Goal: Task Accomplishment & Management: Complete application form

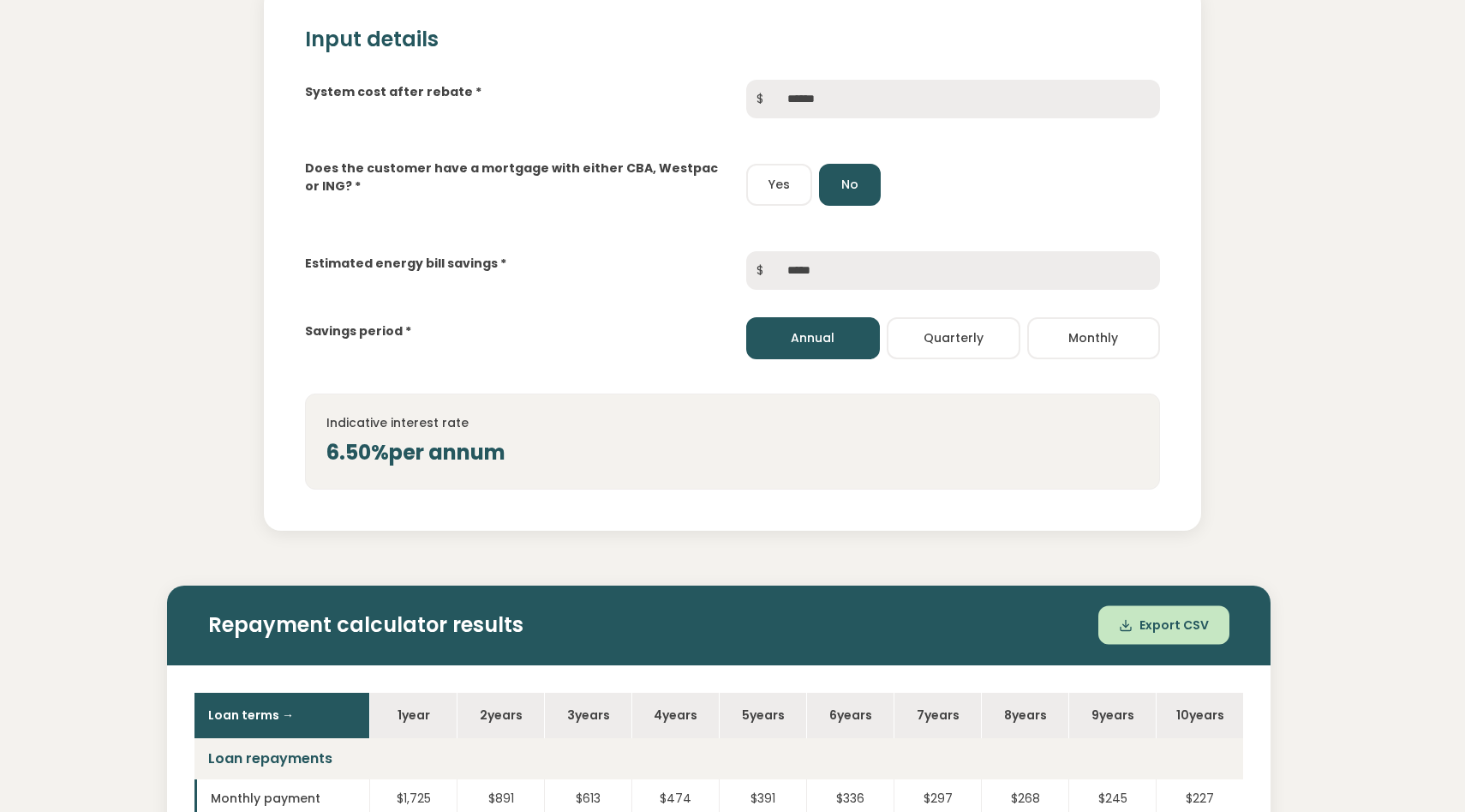
scroll to position [243, 0]
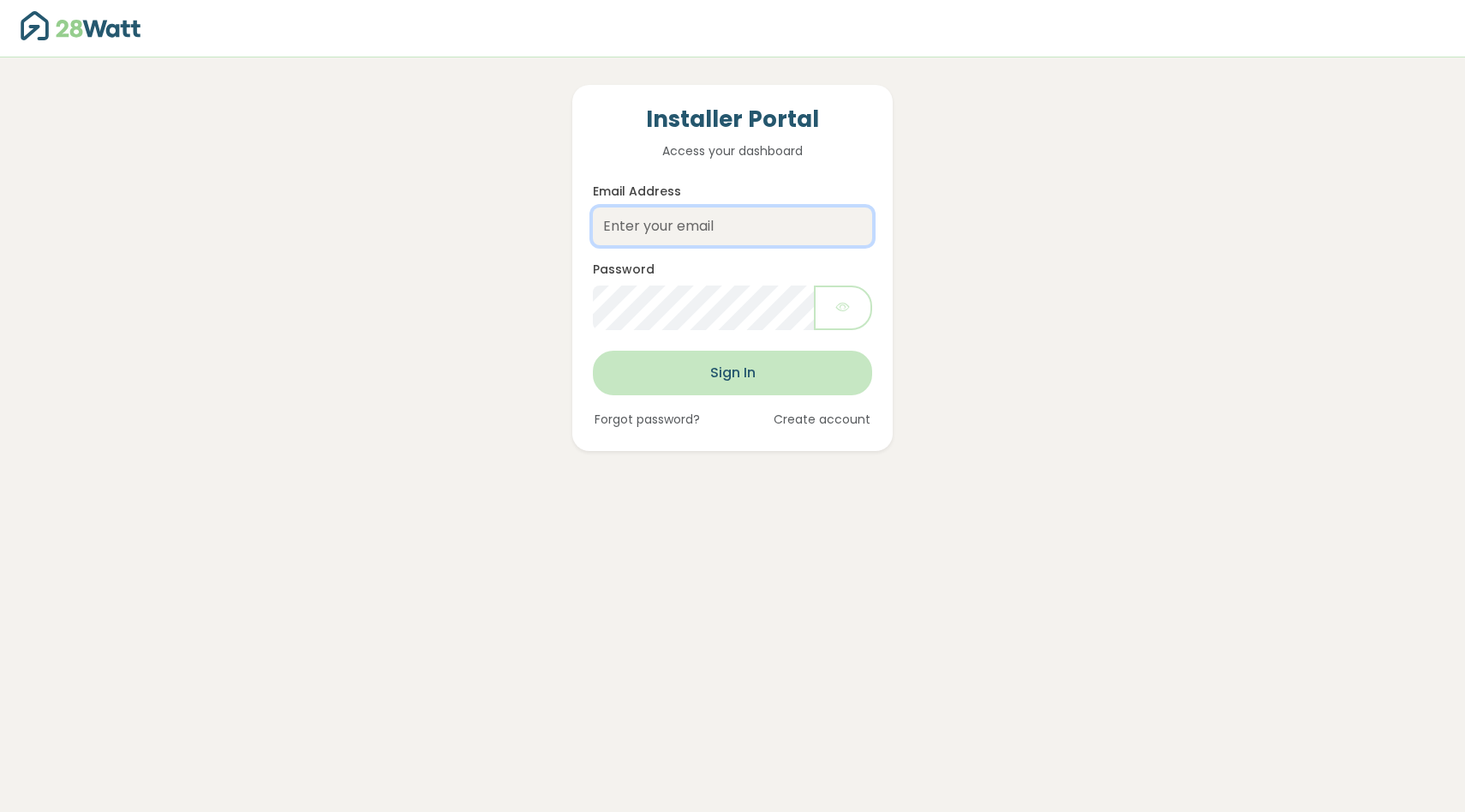
type input "[EMAIL_ADDRESS][DOMAIN_NAME]"
click at [742, 385] on button "Sign In" at bounding box center [732, 372] width 280 height 45
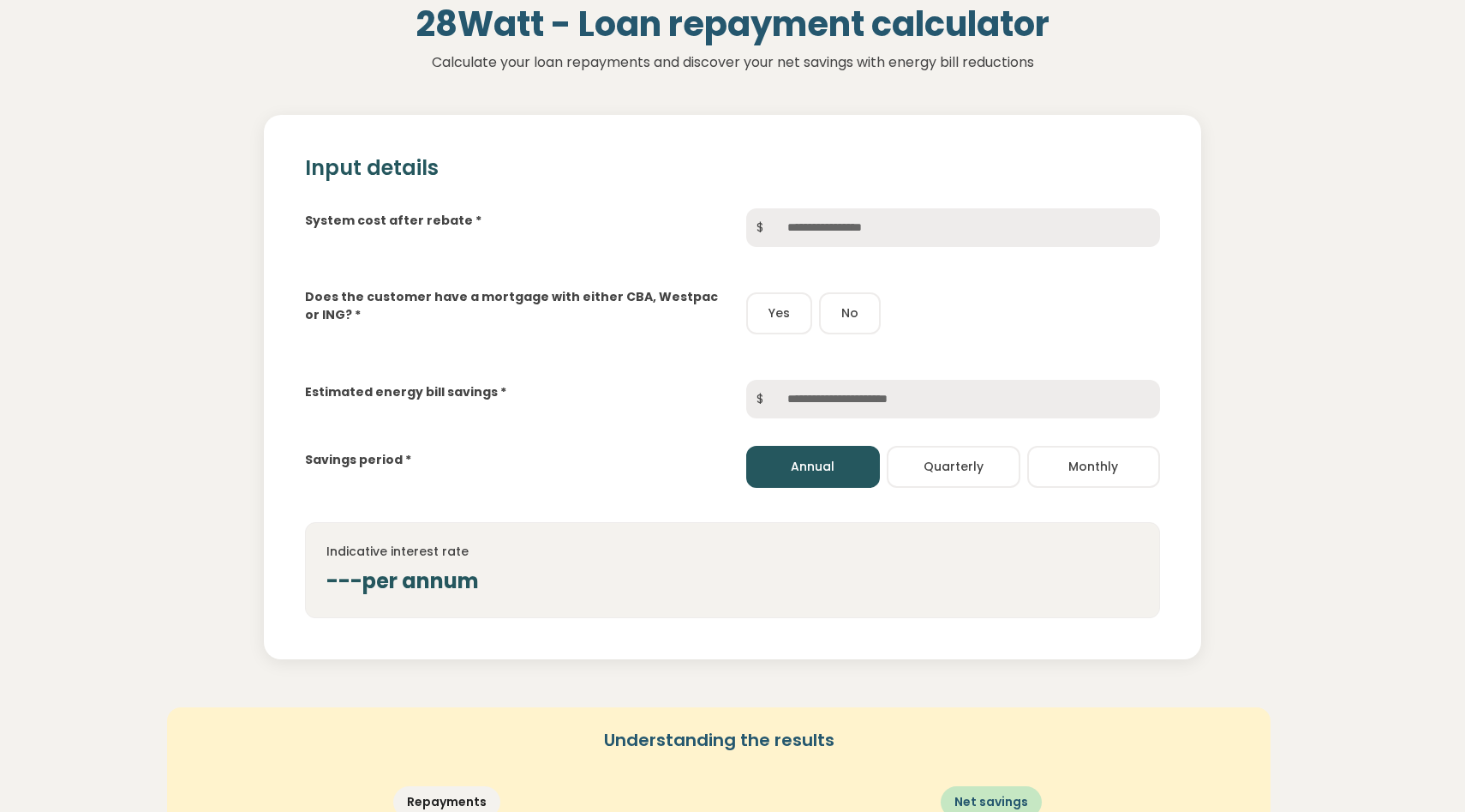
scroll to position [117, 0]
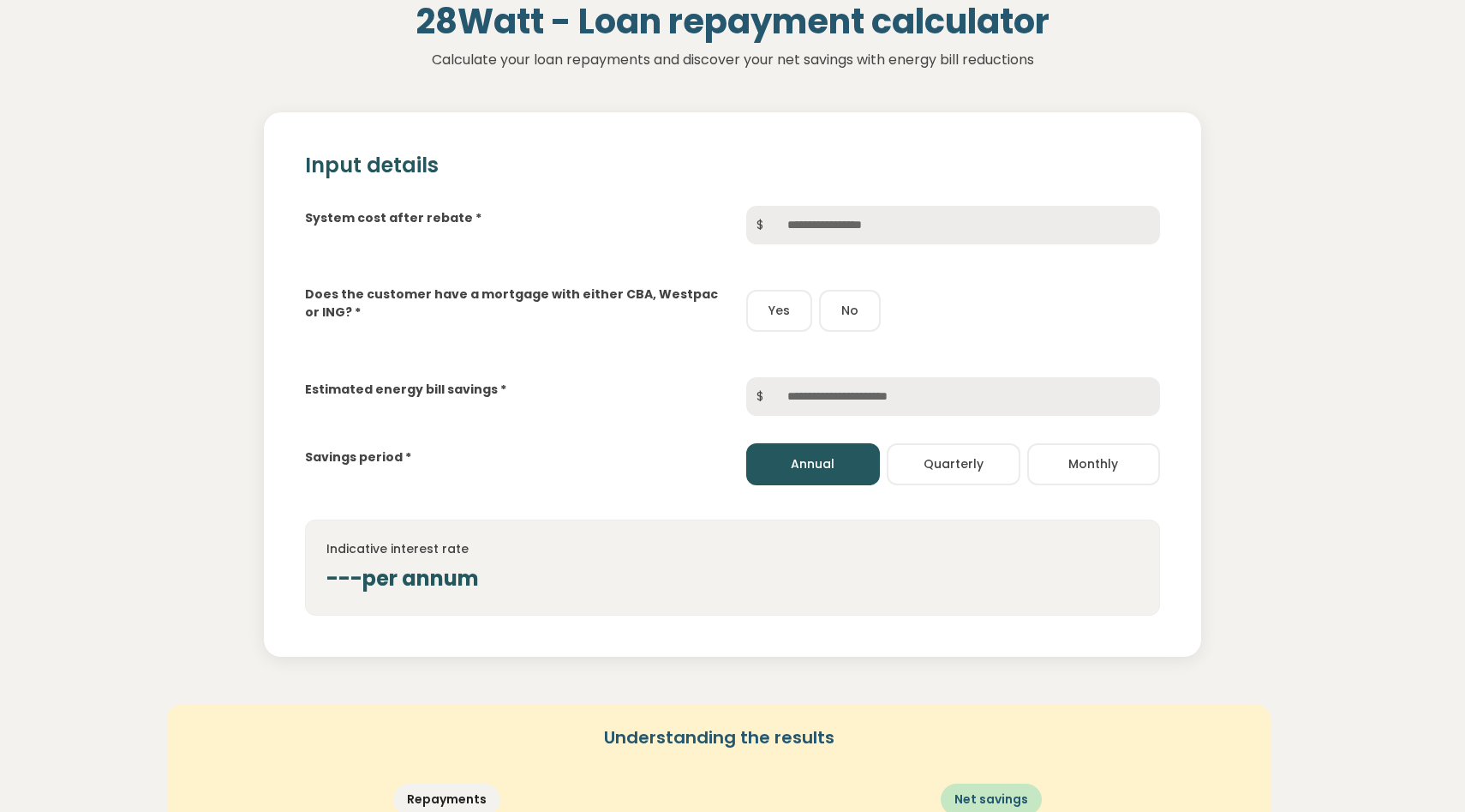
drag, startPoint x: 826, startPoint y: 261, endPoint x: 826, endPoint y: 249, distance: 12.0
click at [826, 256] on div "System cost after rebate * $ Does the customer have a mortgage with either CBA,…" at bounding box center [732, 396] width 884 height 437
click at [826, 248] on div "System cost after rebate * $ Does the customer have a mortgage with either CBA,…" at bounding box center [732, 396] width 884 height 437
click at [821, 215] on input "text" at bounding box center [967, 225] width 387 height 38
drag, startPoint x: 840, startPoint y: 282, endPoint x: 848, endPoint y: 287, distance: 9.4
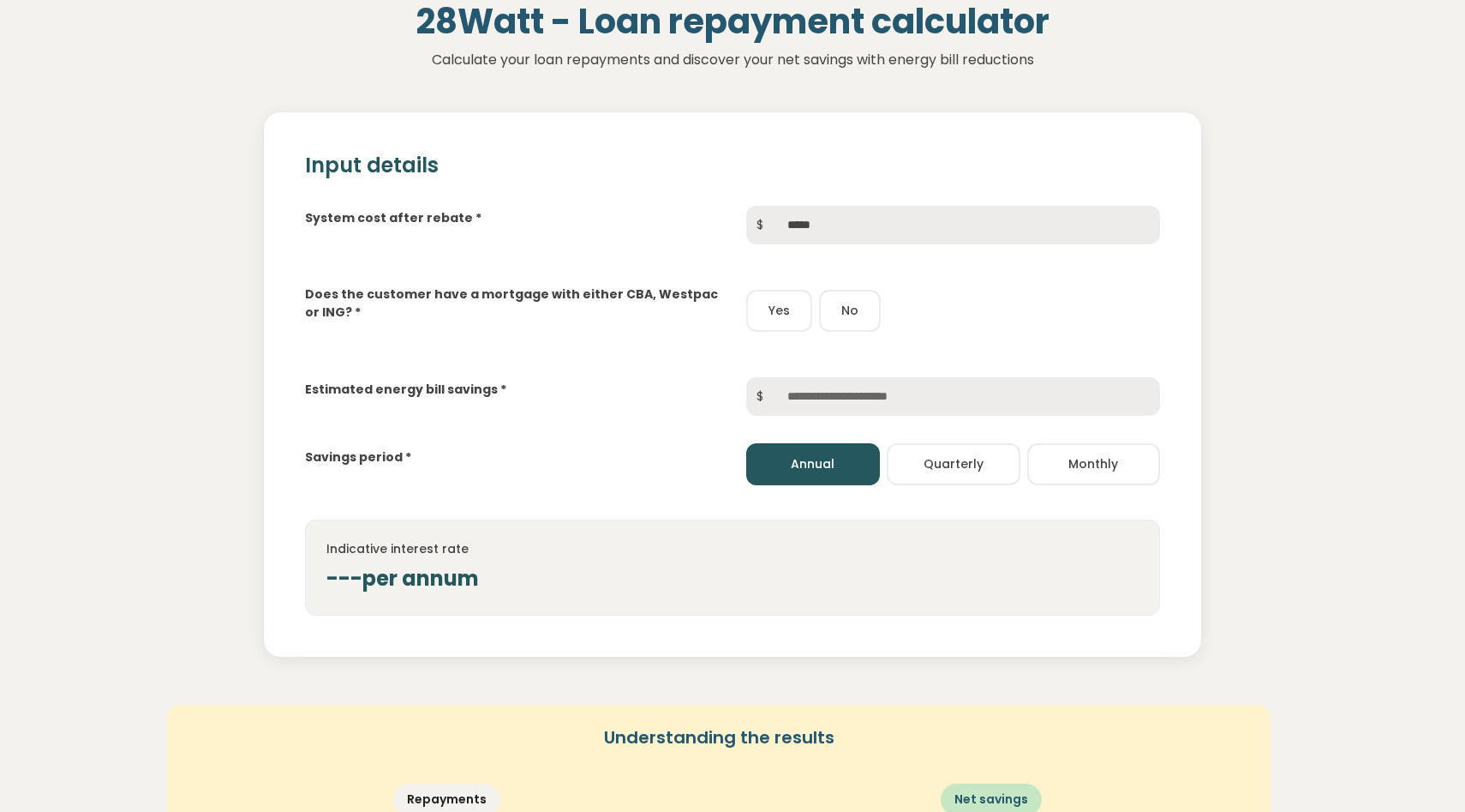
click at [847, 287] on div "Does the customer have a mortgage with either CBA, Westpac or ING? * Yes No" at bounding box center [732, 296] width 884 height 78
click at [869, 326] on button "No" at bounding box center [850, 311] width 61 height 42
click at [799, 232] on input "*****" at bounding box center [967, 225] width 387 height 38
type input "******"
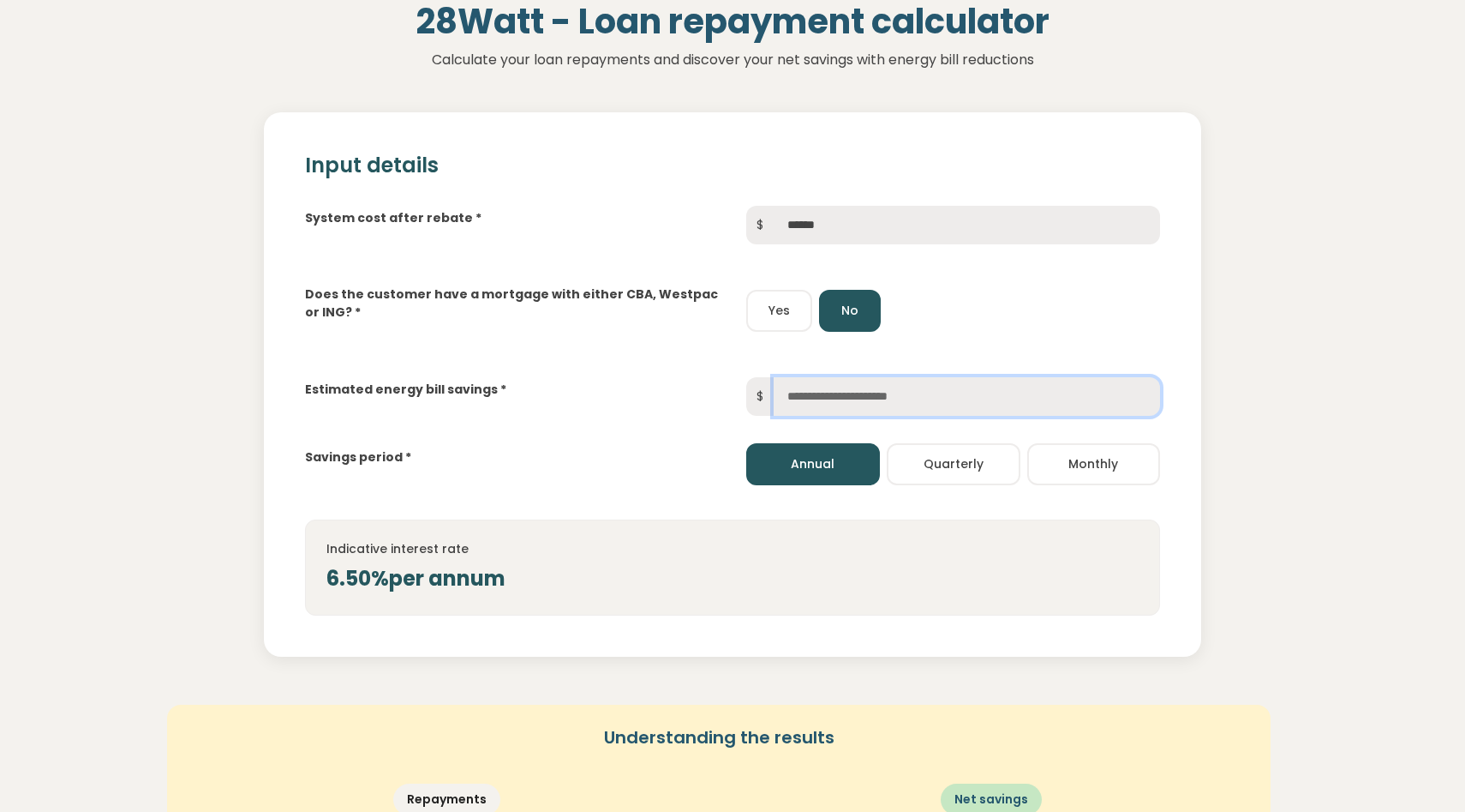
click at [868, 396] on input "text" at bounding box center [967, 396] width 387 height 38
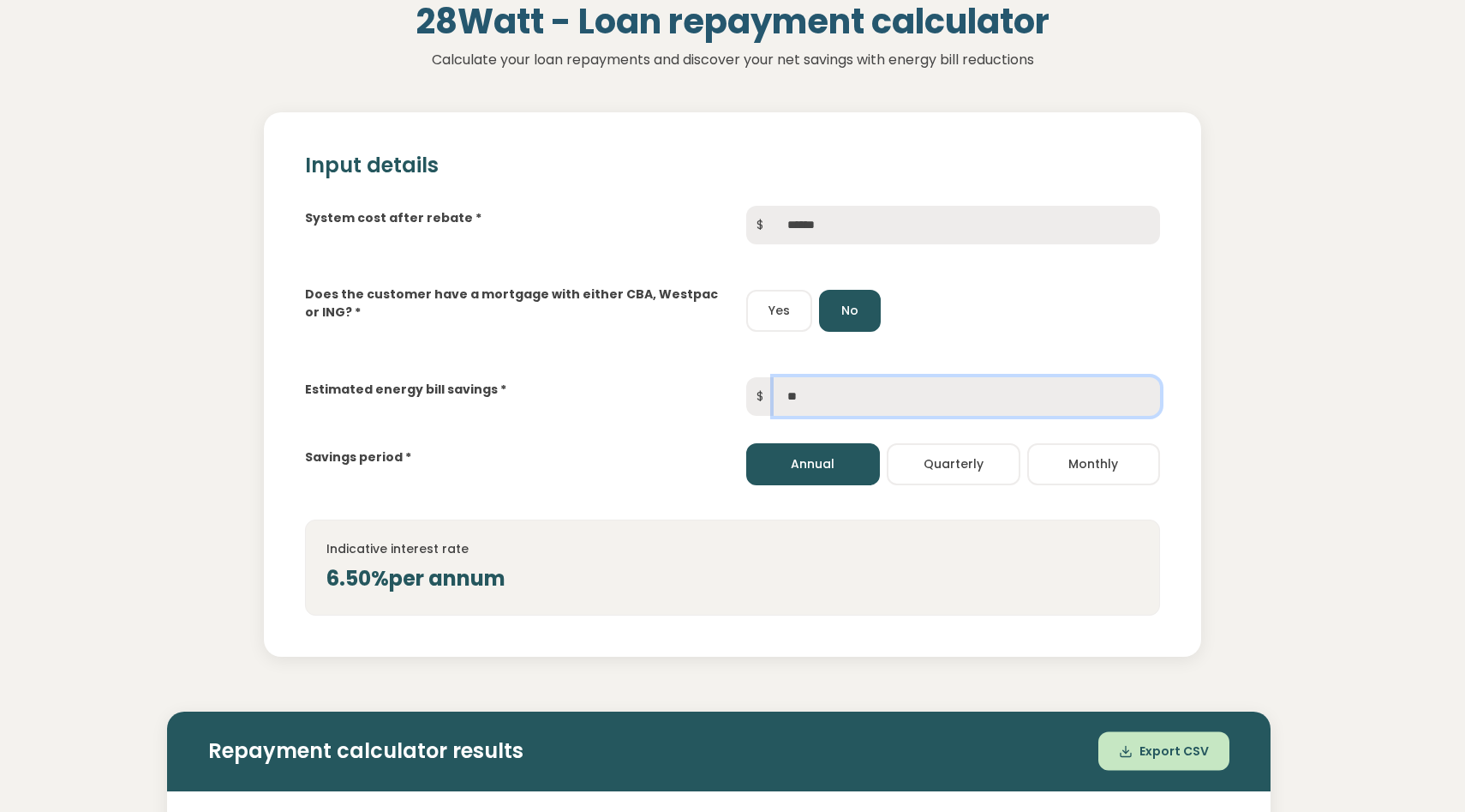
type input "***"
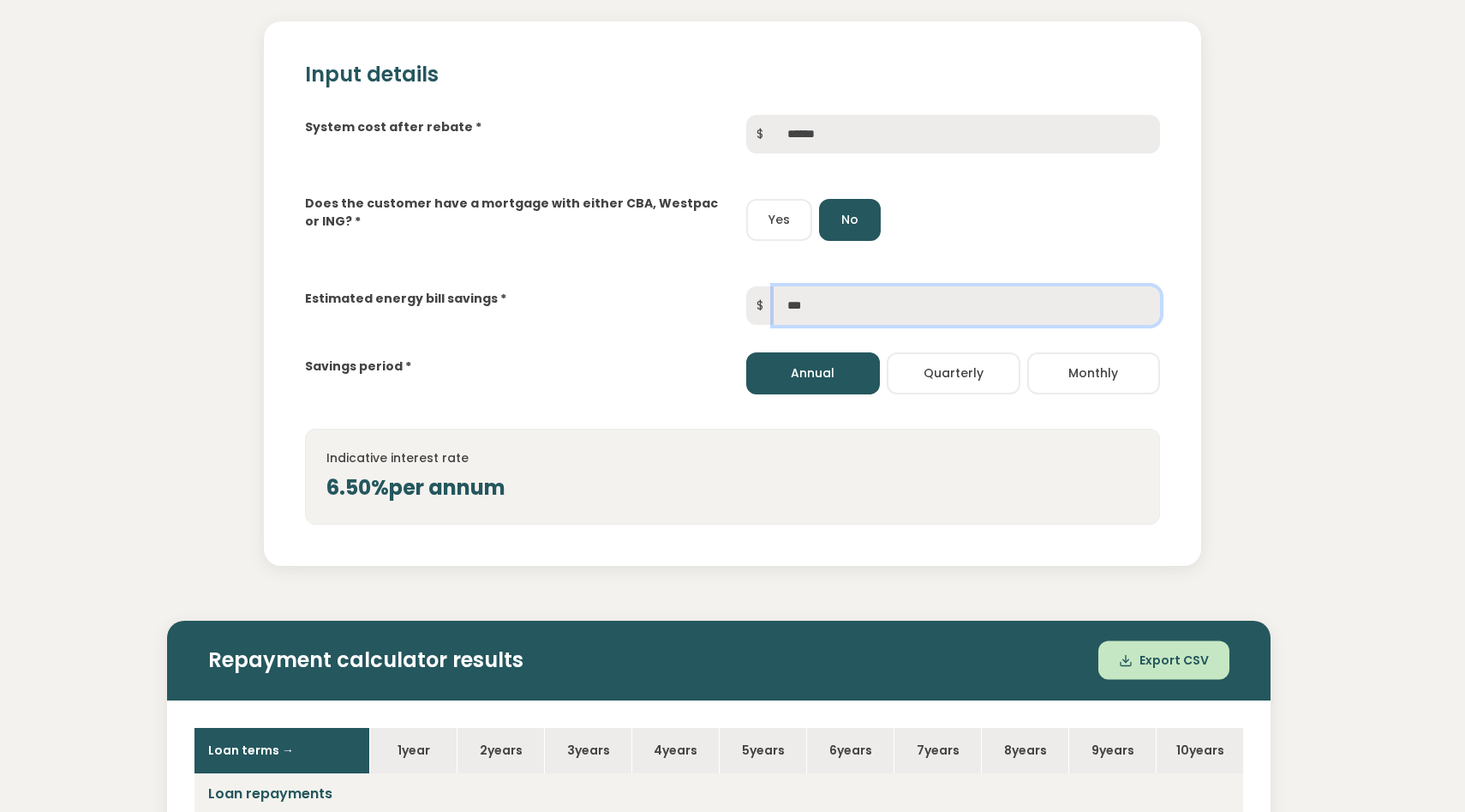
scroll to position [0, 0]
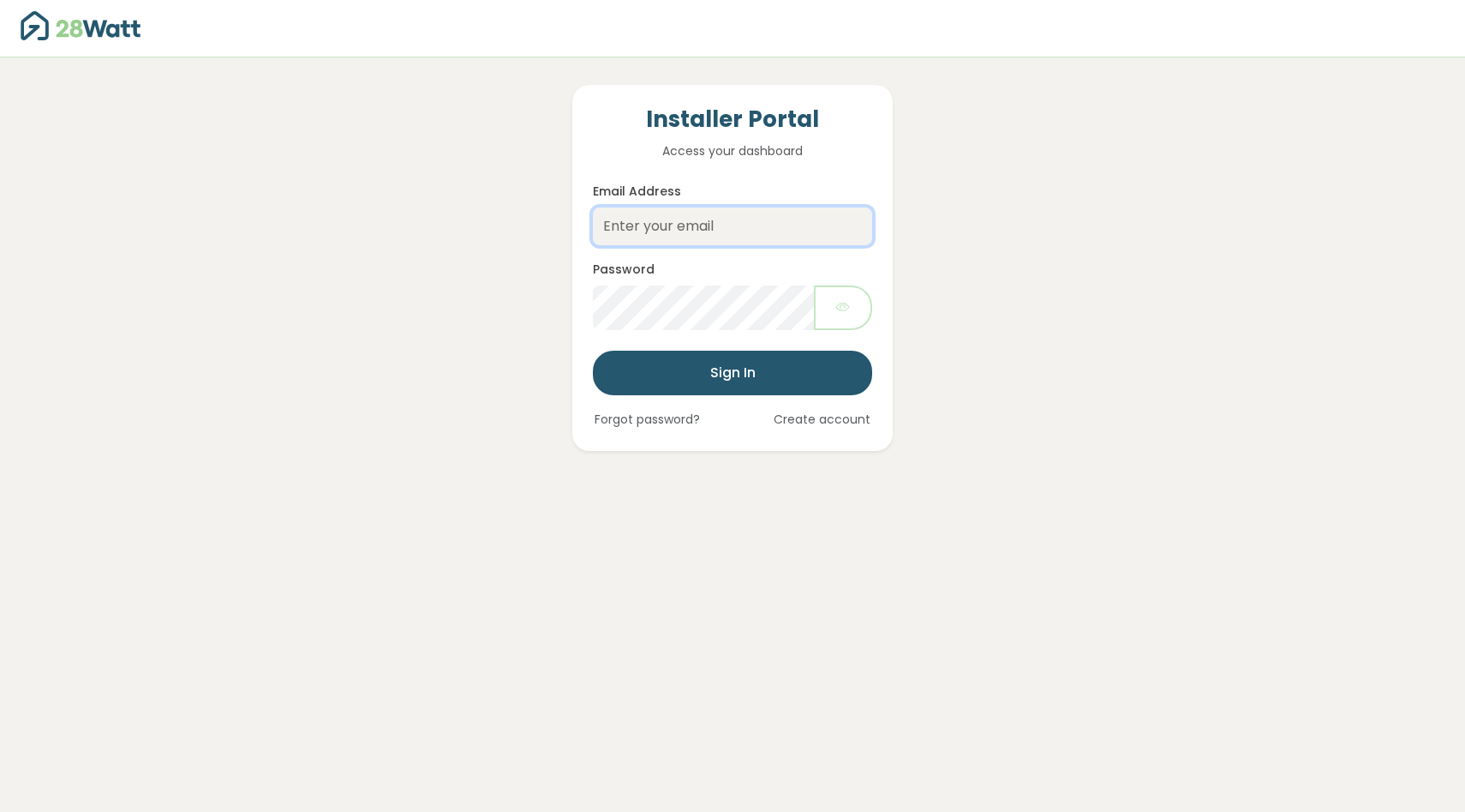
type input "uzair@thesolarbroker.net.au"
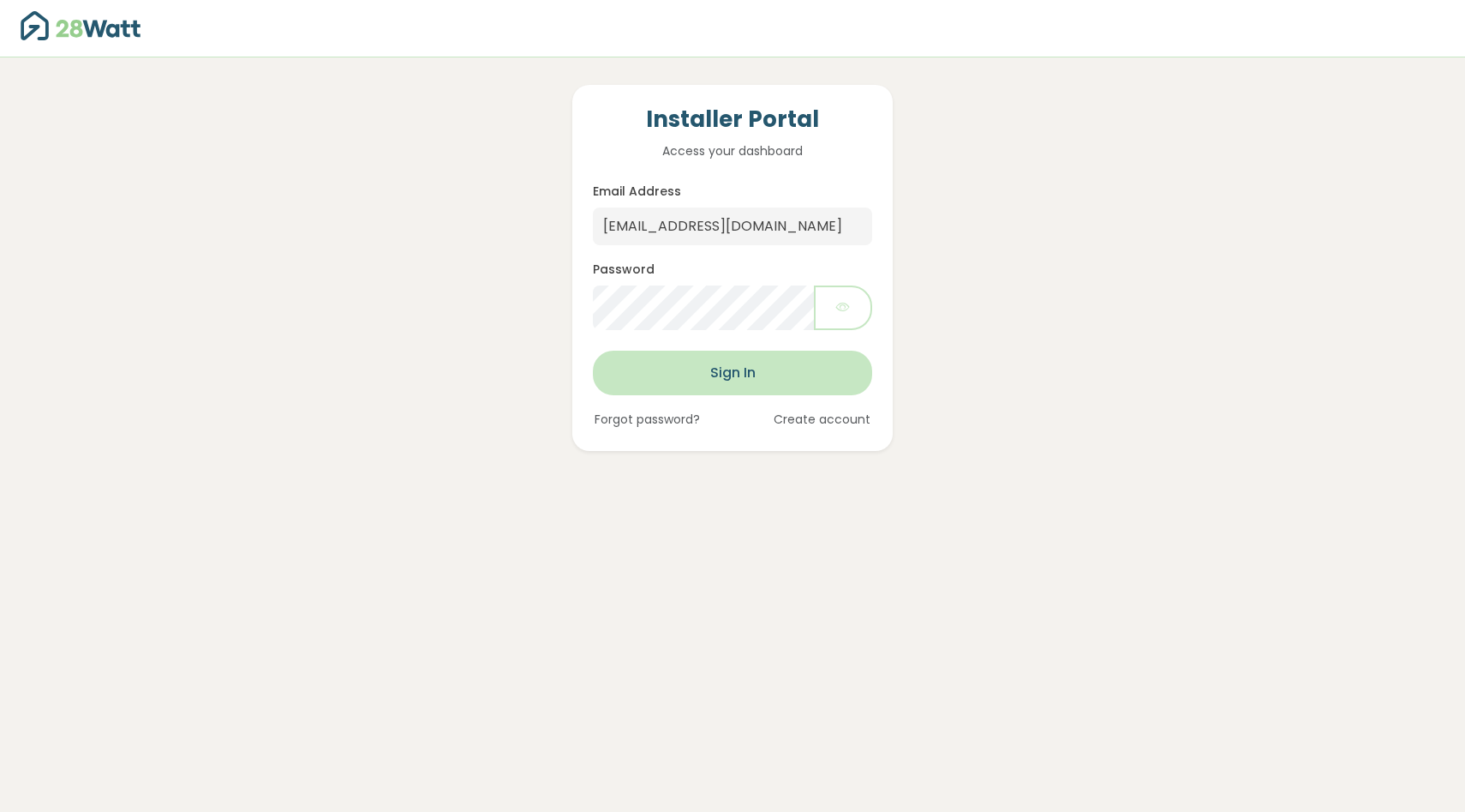
click at [755, 395] on button "Sign In" at bounding box center [732, 372] width 280 height 45
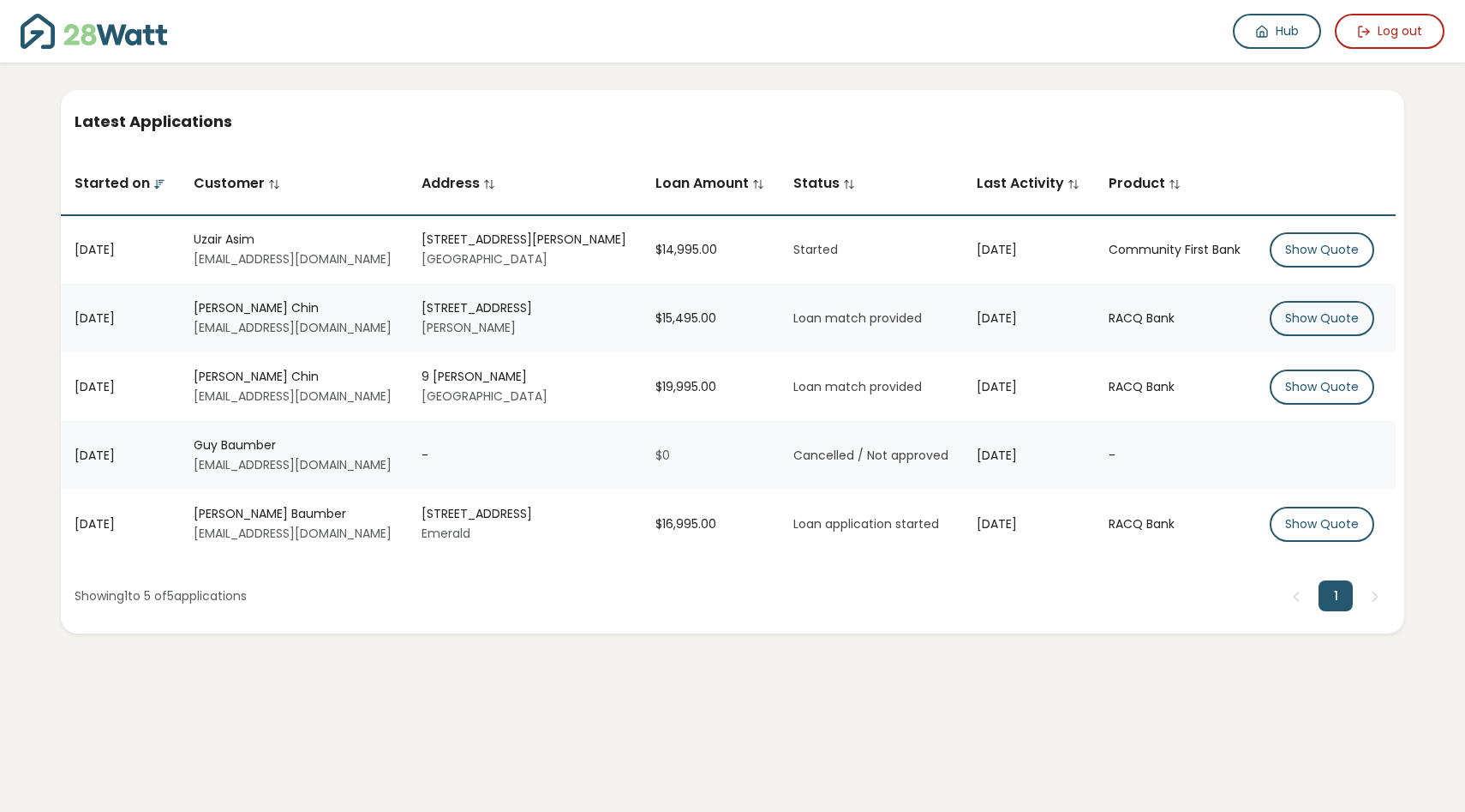
click at [1294, 64] on div "Latest Applications Started on Customer Address Loan Amount Status Last Activit…" at bounding box center [732, 348] width 1438 height 571
click at [1275, 39] on link "Hub" at bounding box center [1277, 31] width 88 height 35
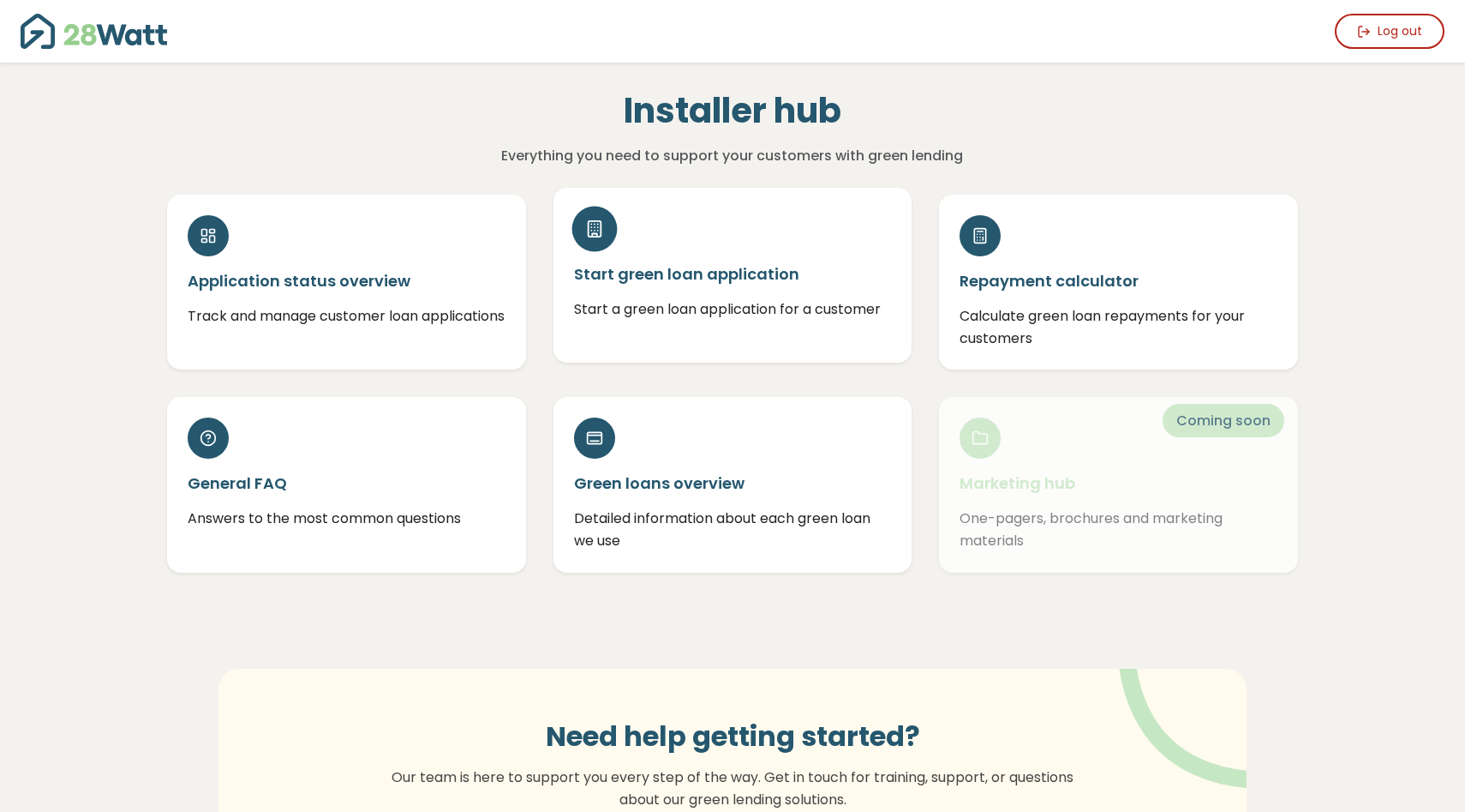
click at [715, 253] on div "Start green loan application Start a green loan application for a customer" at bounding box center [732, 275] width 359 height 175
click at [703, 237] on div "Start green loan application Start a green loan application for a customer" at bounding box center [732, 275] width 359 height 175
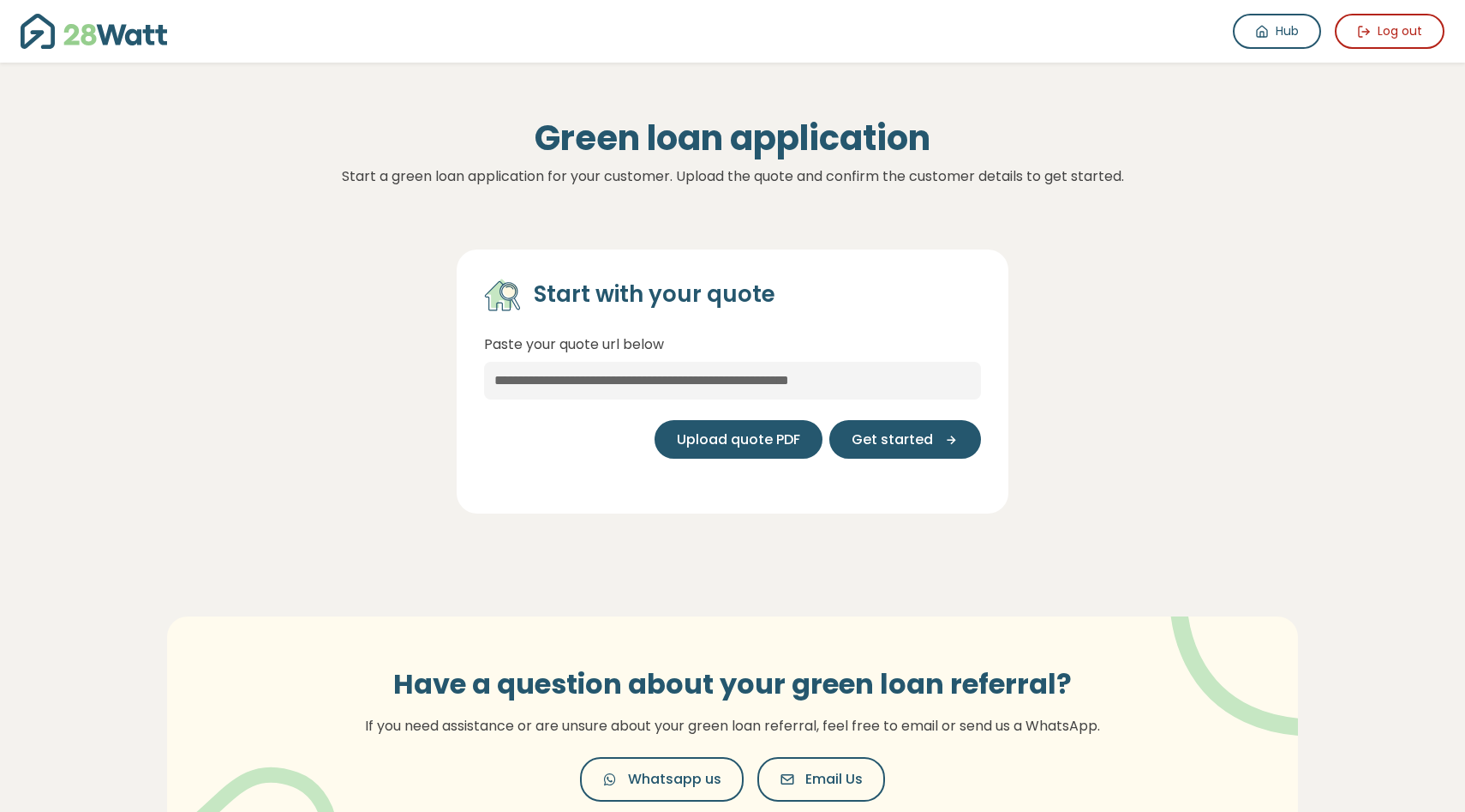
click at [779, 448] on span "Upload quote PDF" at bounding box center [738, 439] width 124 height 20
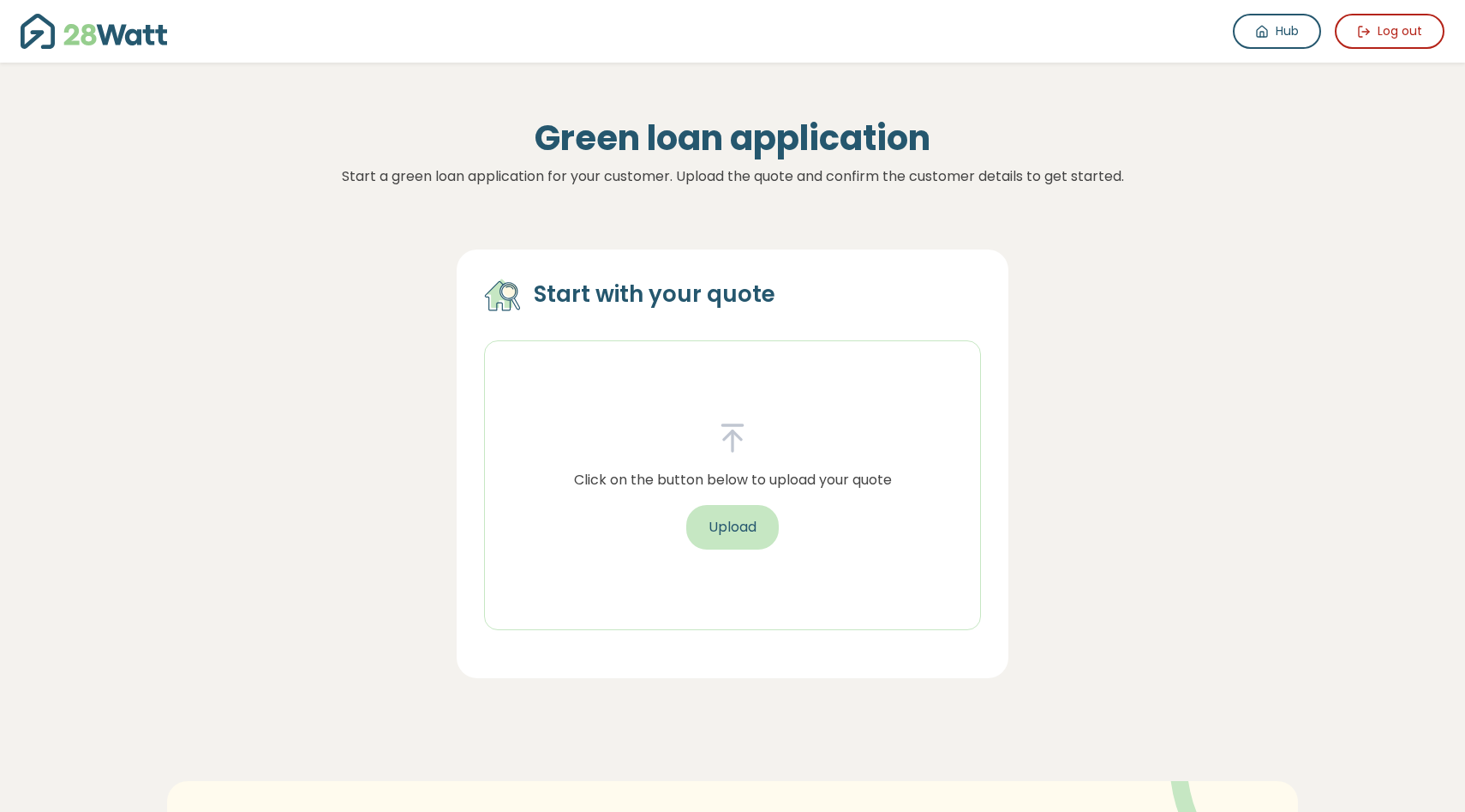
click at [760, 543] on button "Upload" at bounding box center [732, 527] width 93 height 45
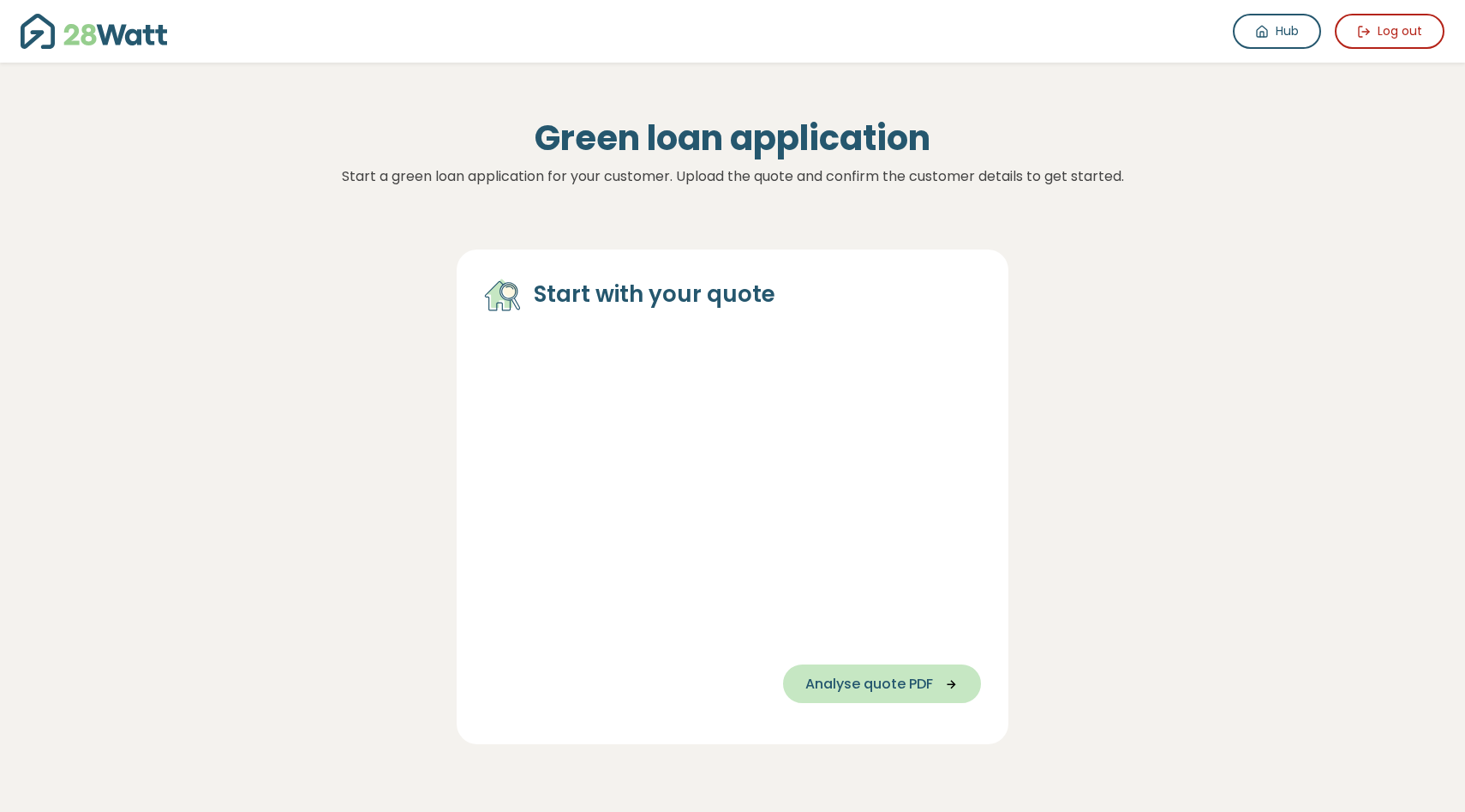
click at [889, 684] on span "Analyse quote PDF" at bounding box center [868, 683] width 127 height 20
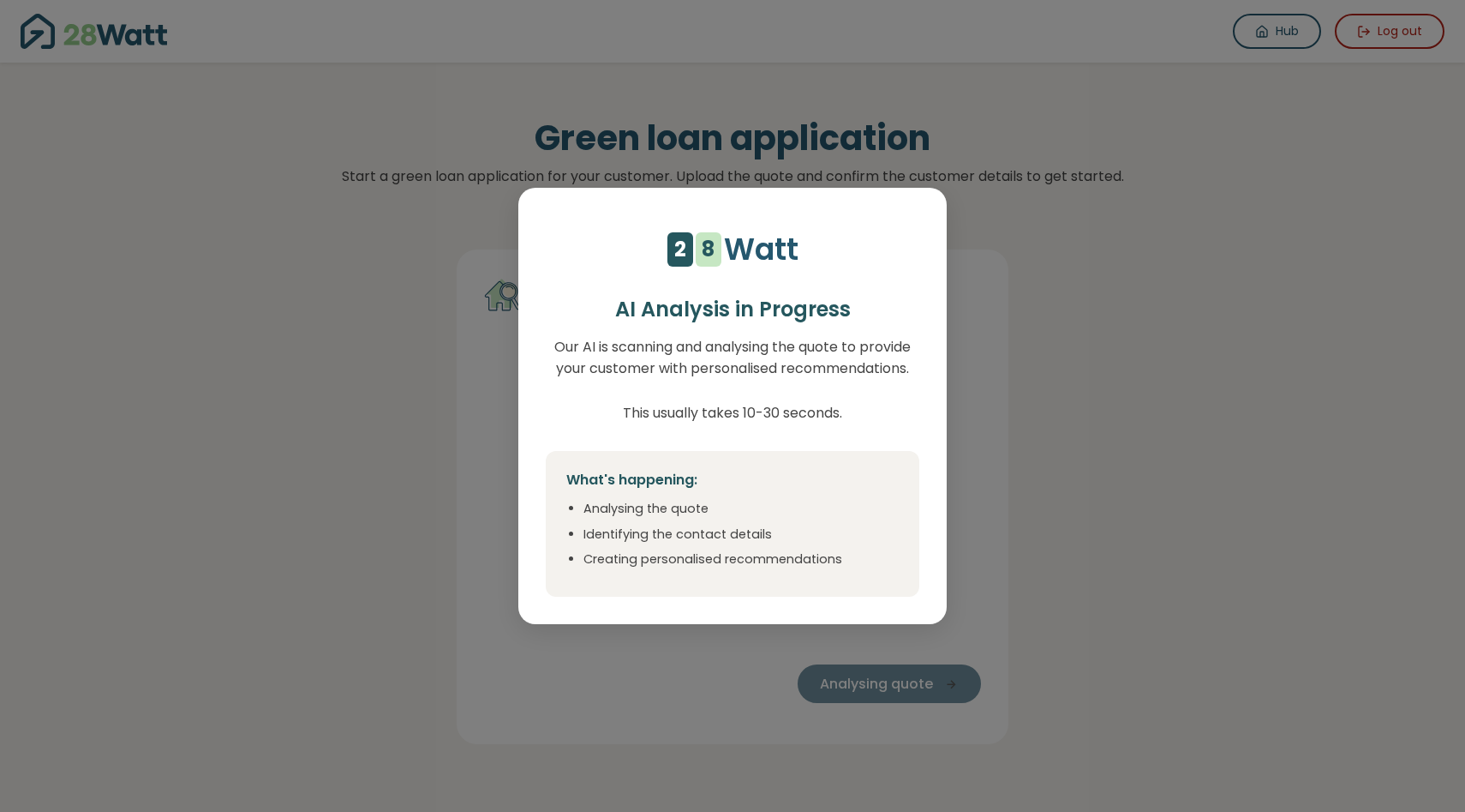
select select "**"
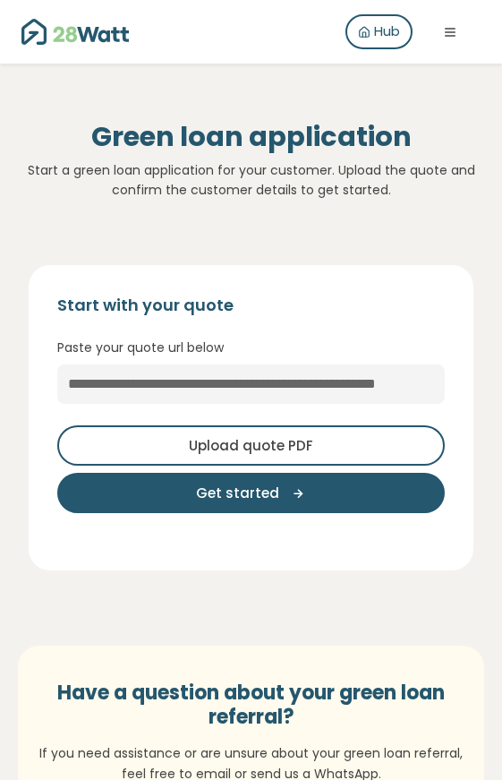
click at [276, 439] on span "Upload quote PDF" at bounding box center [251, 446] width 124 height 21
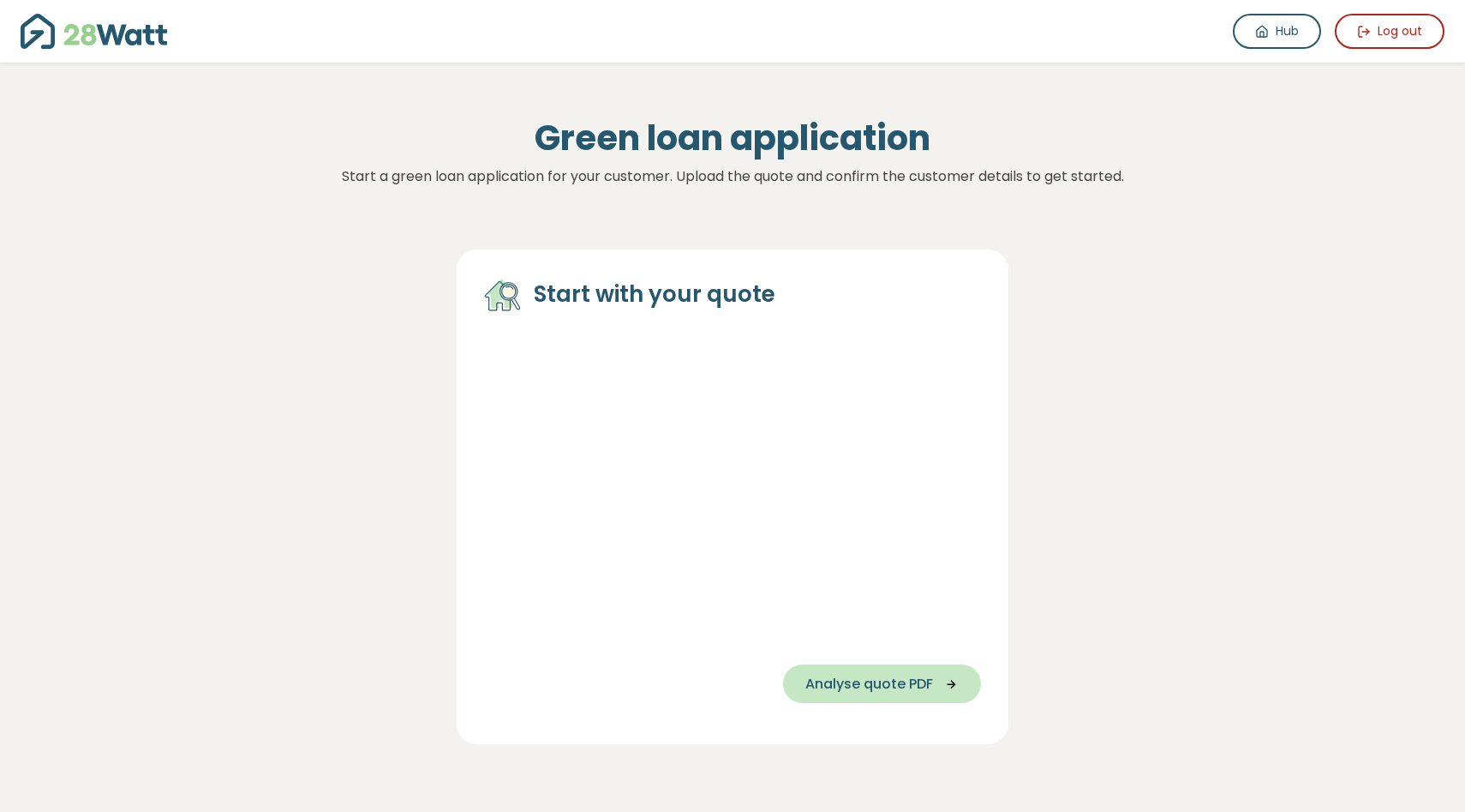
click at [853, 673] on span "Analyse quote PDF" at bounding box center [868, 683] width 127 height 20
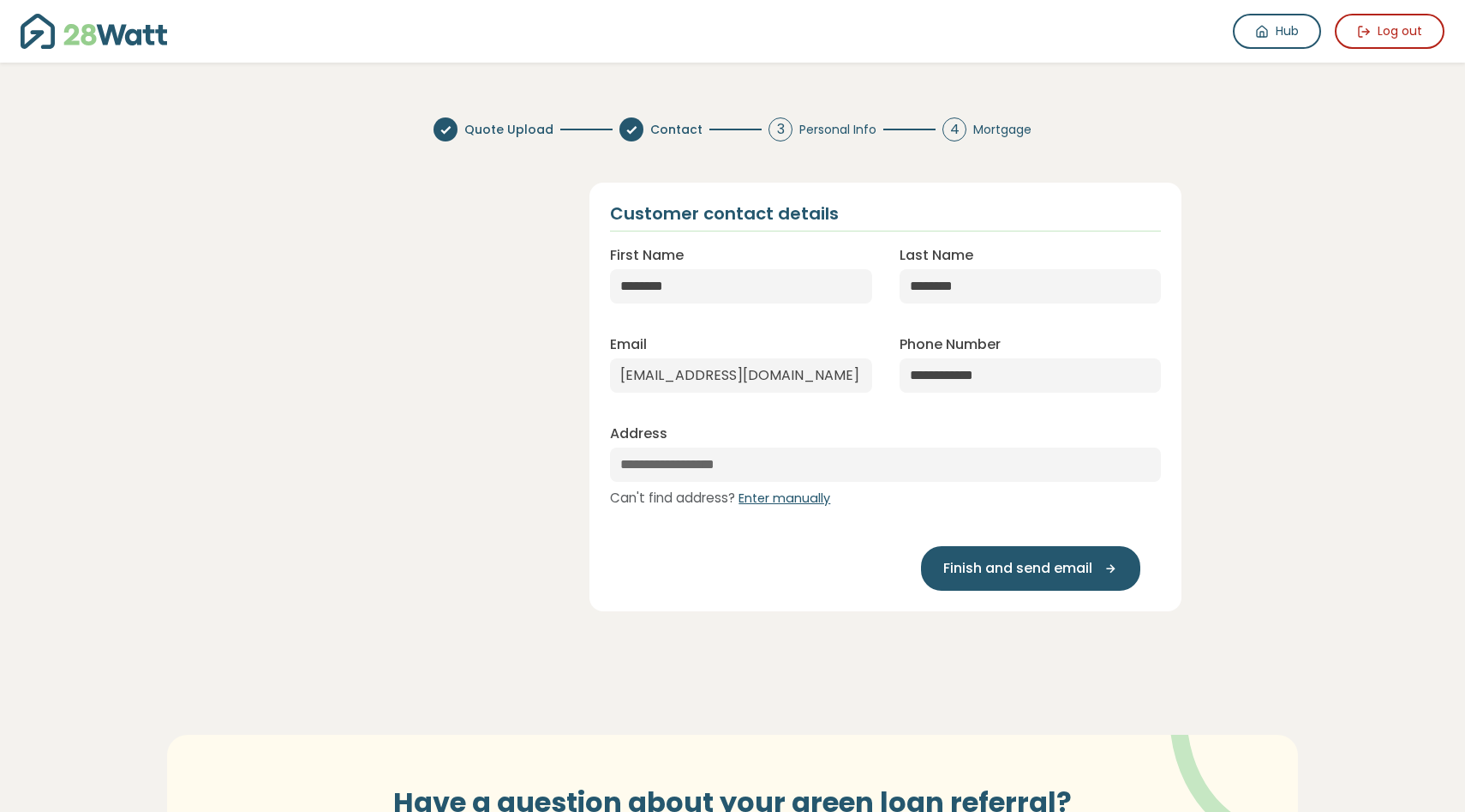
select select "**"
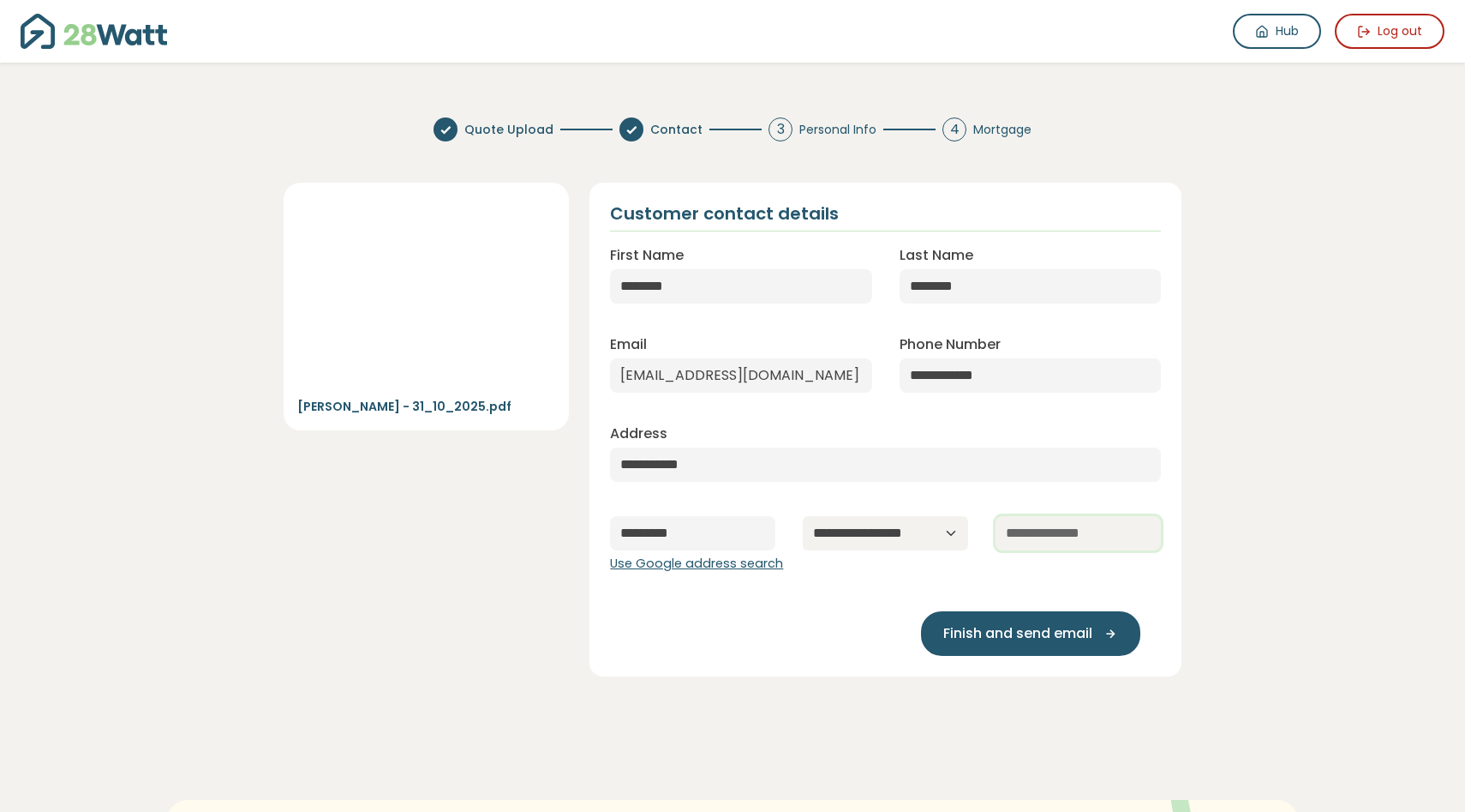
click at [1063, 530] on input "text" at bounding box center [1078, 533] width 166 height 34
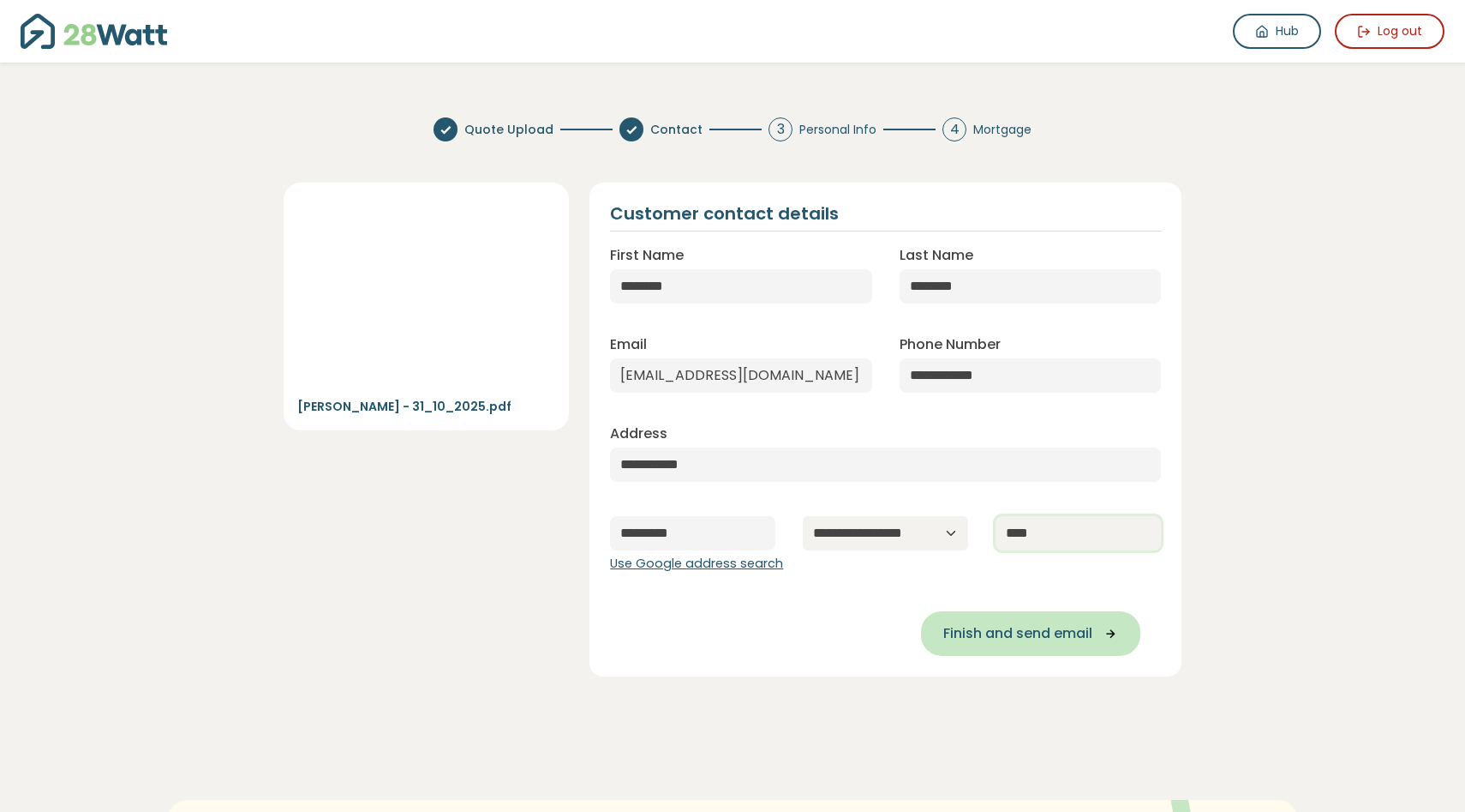
type input "****"
click at [989, 629] on span "Finish and send email" at bounding box center [1018, 633] width 149 height 20
type input "**********"
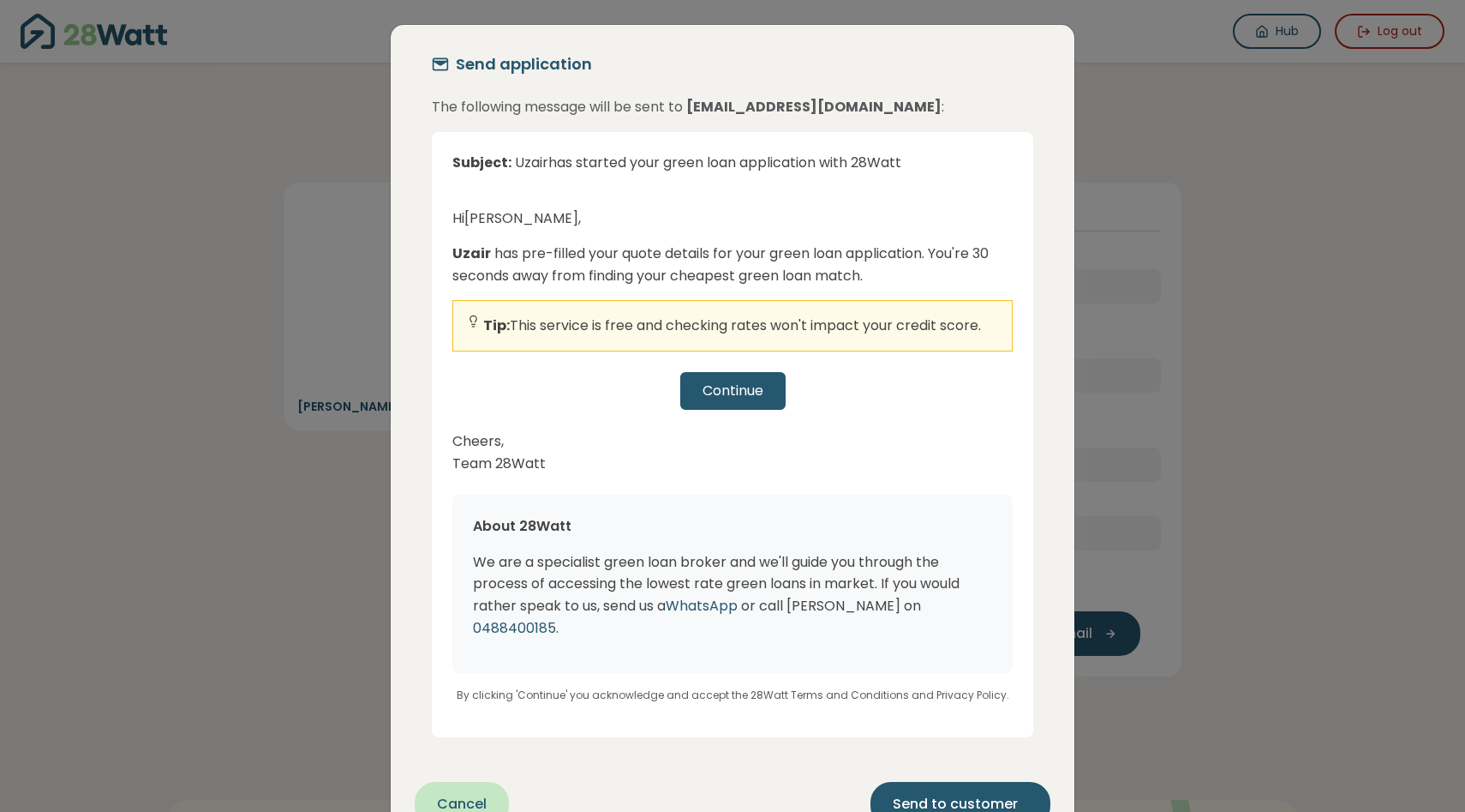
click at [756, 400] on div "Continue" at bounding box center [732, 390] width 560 height 37
click at [975, 794] on span "Send to customer" at bounding box center [956, 803] width 125 height 20
click at [751, 405] on div "Continue" at bounding box center [732, 390] width 560 height 37
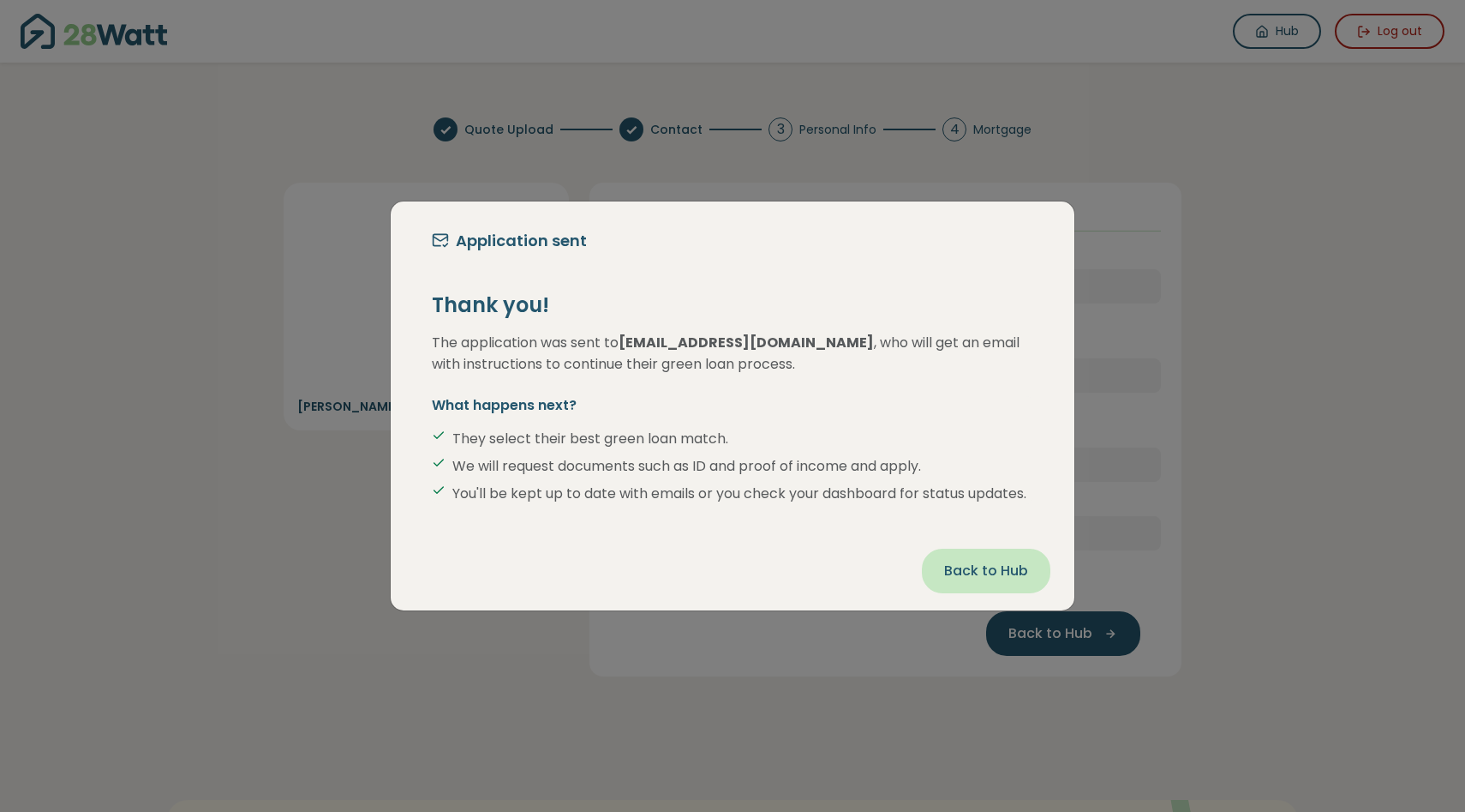
click at [972, 581] on span "Back to Hub" at bounding box center [986, 570] width 84 height 20
